Goal: Task Accomplishment & Management: Manage account settings

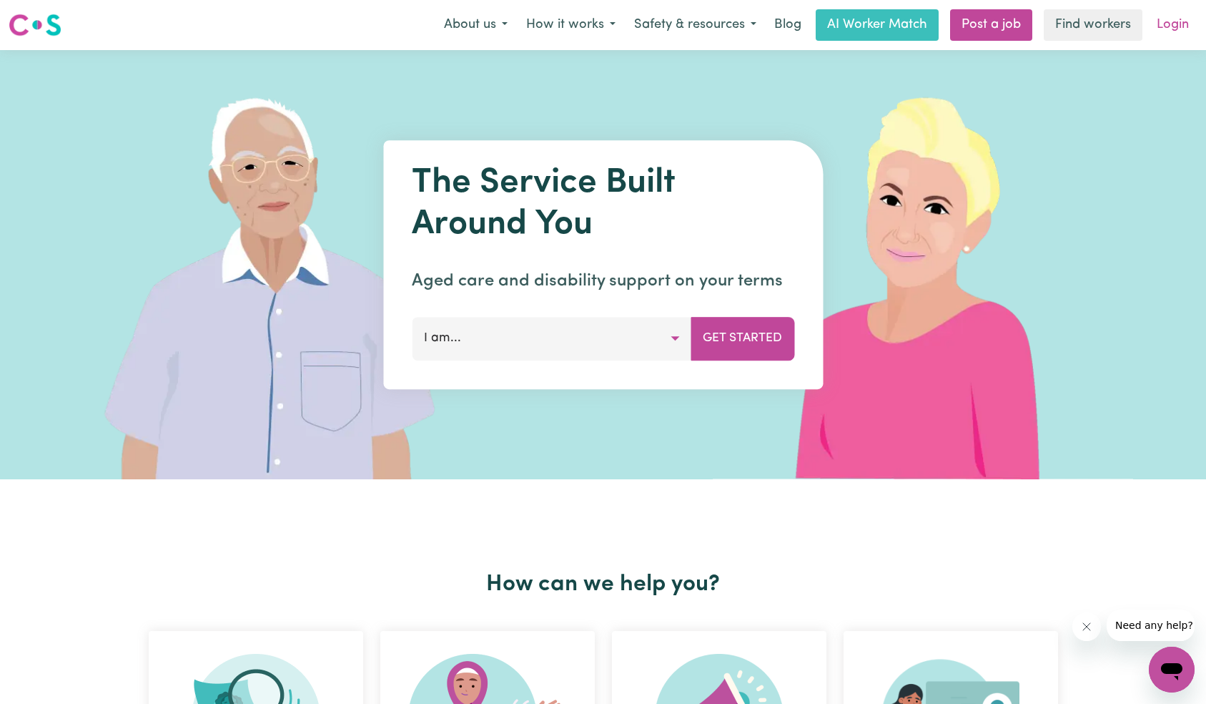
click at [1194, 18] on link "Login" at bounding box center [1172, 24] width 49 height 31
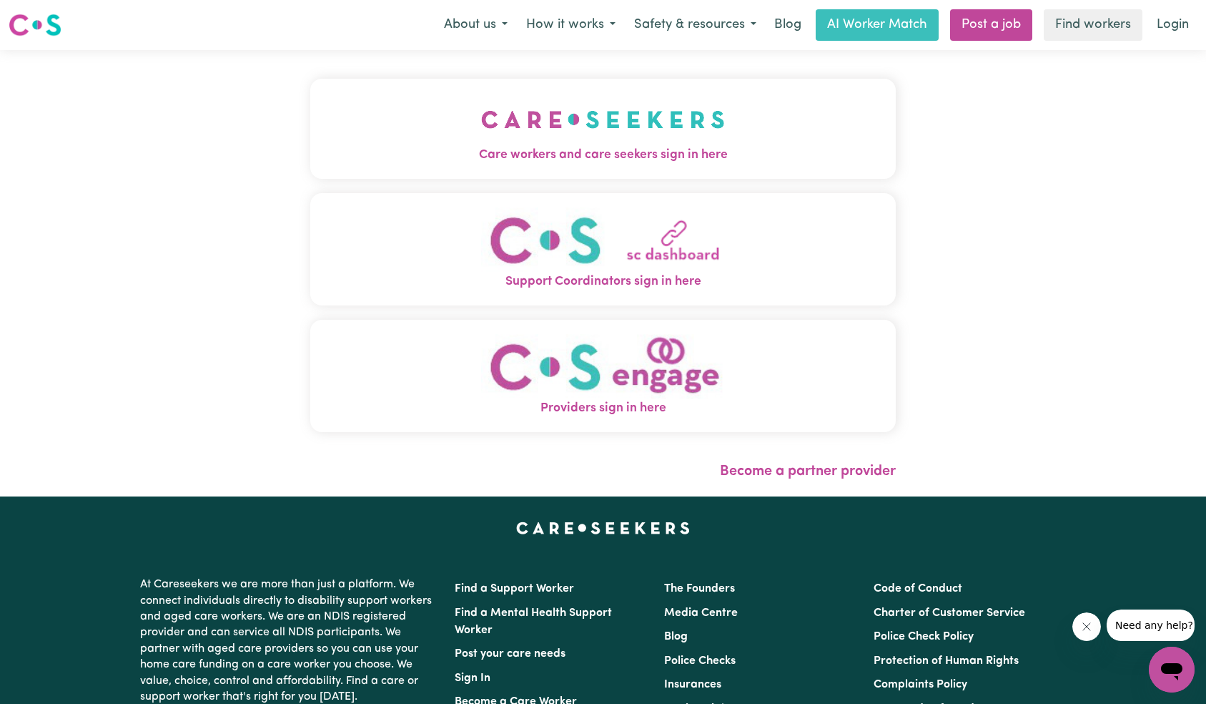
click at [374, 119] on button "Care workers and care seekers sign in here" at bounding box center [603, 129] width 586 height 100
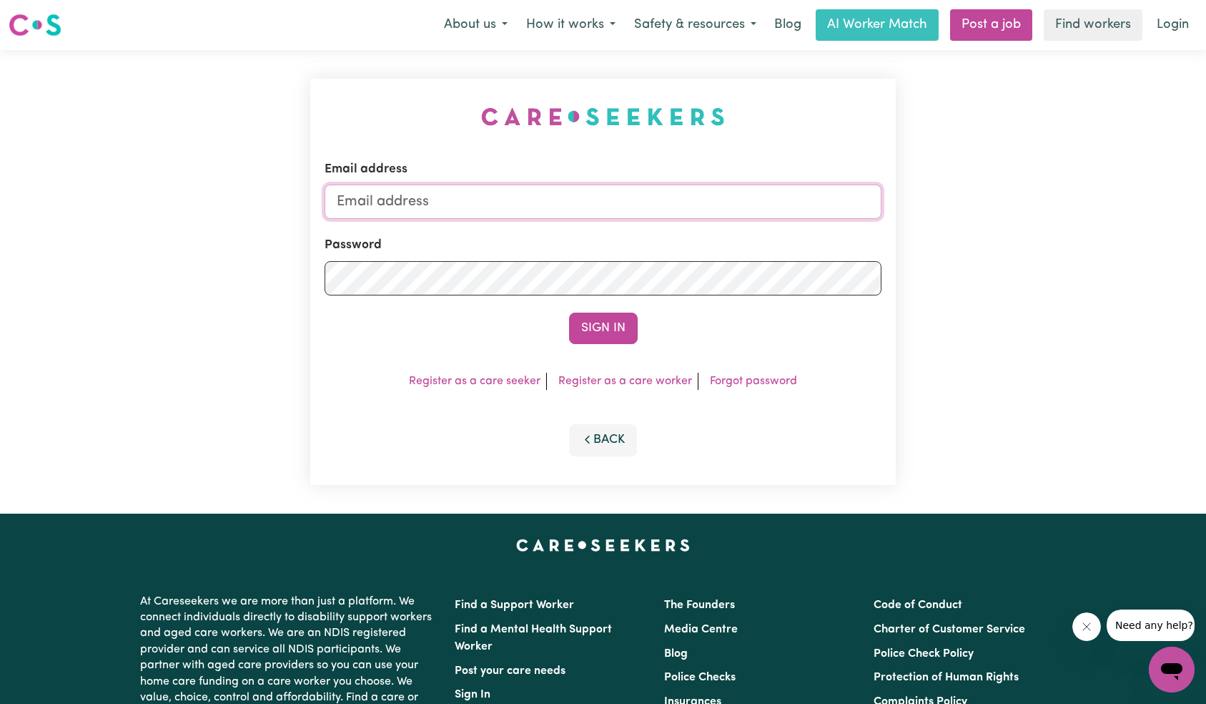
click at [574, 197] on input "Email address" at bounding box center [604, 201] width 558 height 34
paste input "[EMAIL_ADDRESS][DOMAIN_NAME]"
type input "[EMAIL_ADDRESS][DOMAIN_NAME]"
click at [629, 323] on button "Sign In" at bounding box center [603, 328] width 69 height 31
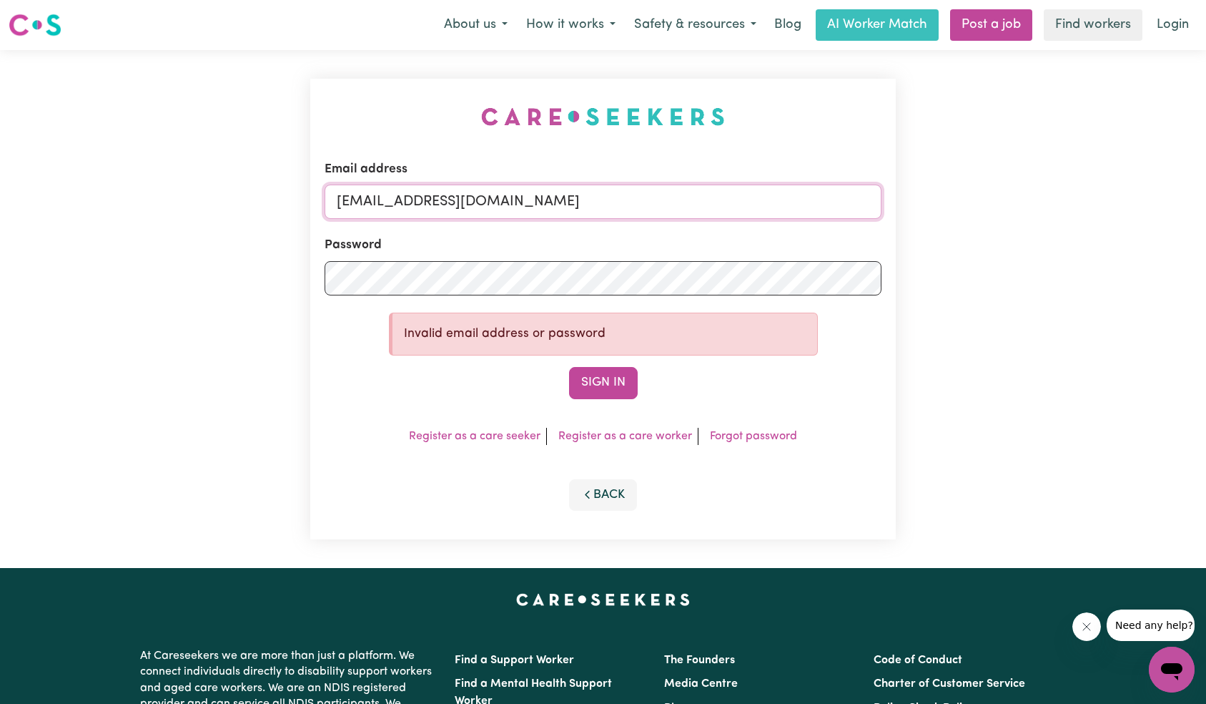
click at [584, 190] on input "[EMAIL_ADDRESS][DOMAIN_NAME]" at bounding box center [604, 201] width 558 height 34
click at [595, 384] on button "Sign In" at bounding box center [603, 382] width 69 height 31
